Goal: Navigation & Orientation: Find specific page/section

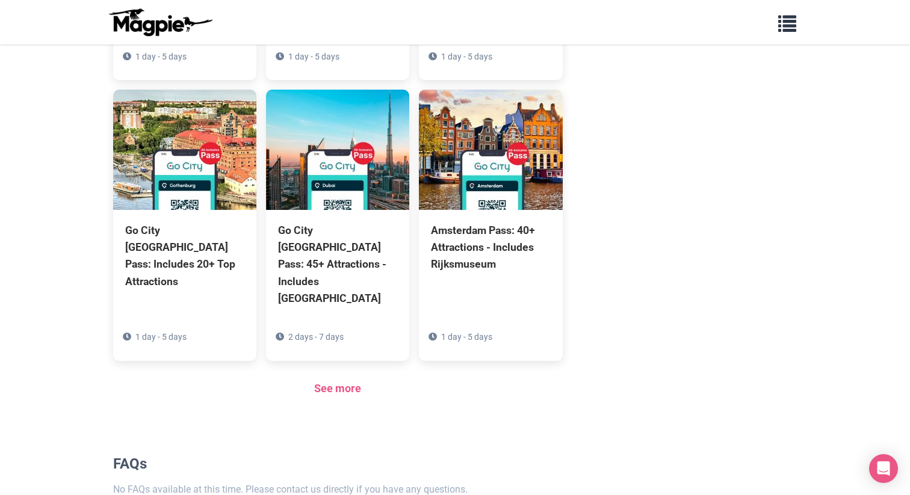
scroll to position [869, 0]
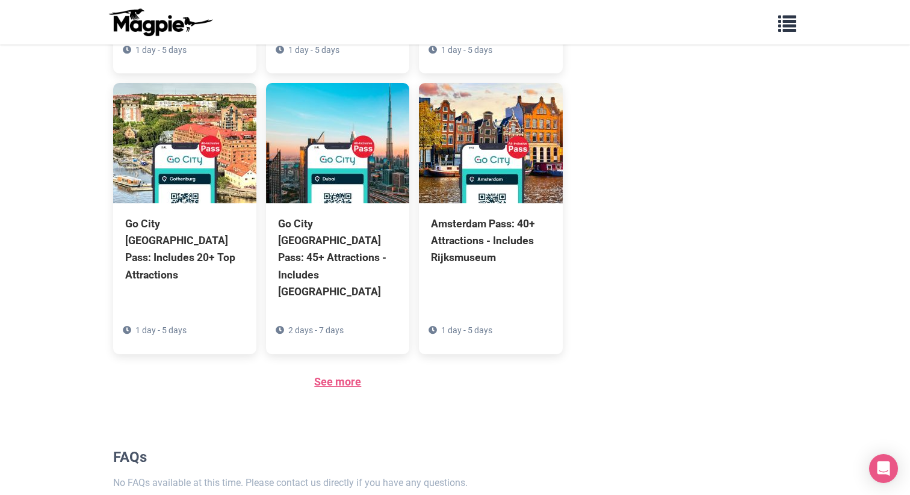
click at [350, 375] on link "See more" at bounding box center [337, 381] width 47 height 13
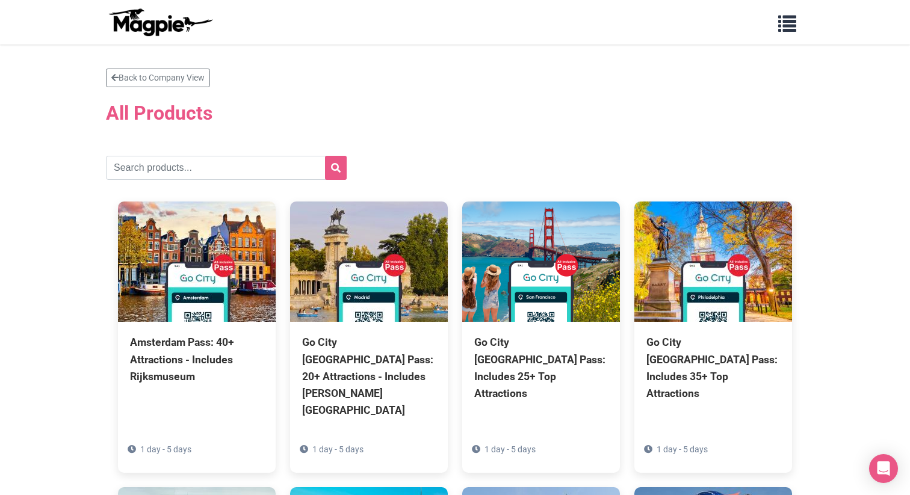
scroll to position [598, 0]
